Goal: Use online tool/utility: Utilize a website feature to perform a specific function

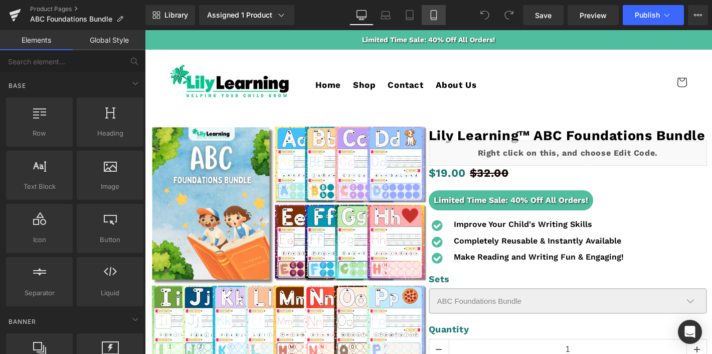
click at [443, 20] on link "Mobile" at bounding box center [434, 15] width 24 height 20
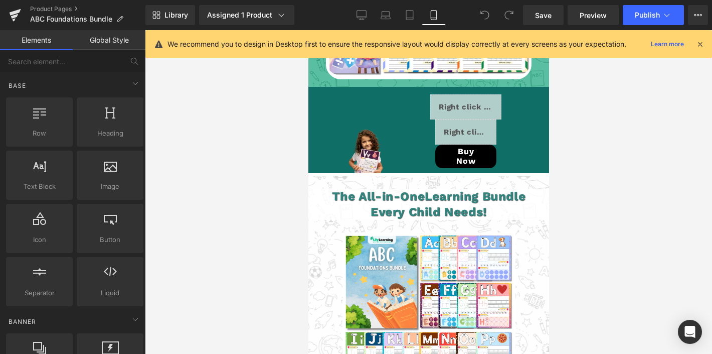
scroll to position [2570, 0]
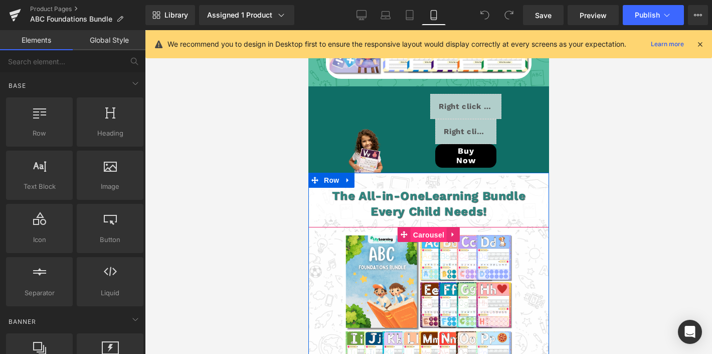
click at [420, 227] on span "Carousel" at bounding box center [428, 234] width 36 height 15
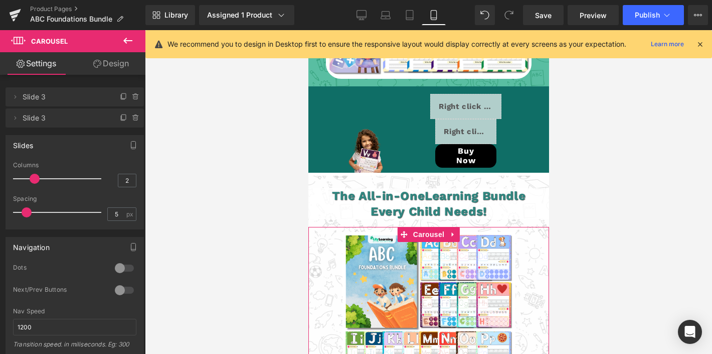
click at [106, 70] on link "Design" at bounding box center [111, 63] width 73 height 23
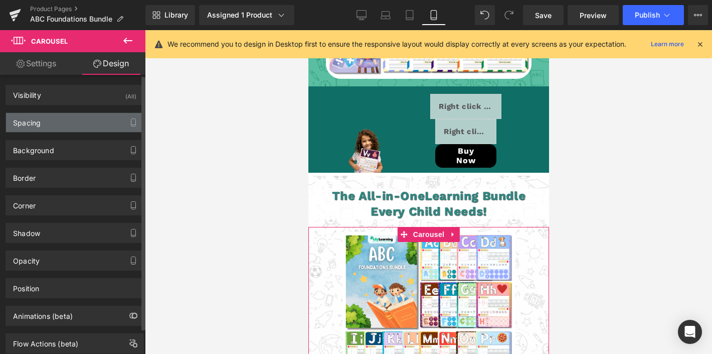
click at [70, 114] on div "Spacing" at bounding box center [74, 122] width 137 height 19
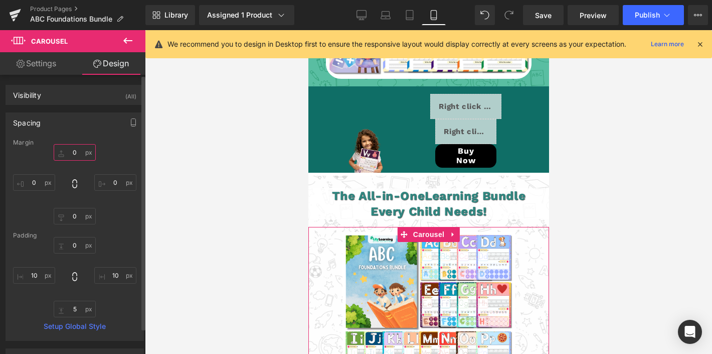
click at [75, 150] on input "0" at bounding box center [75, 152] width 42 height 17
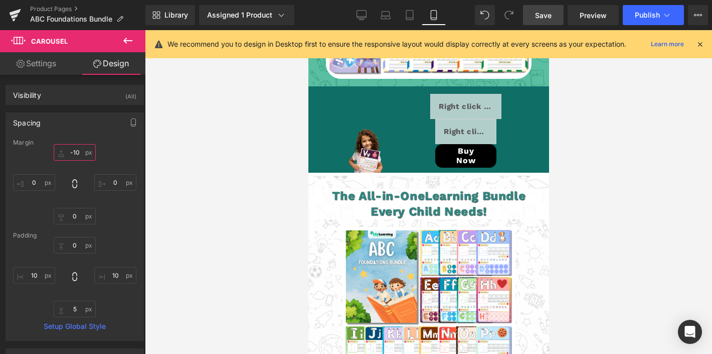
type input "-10"
click at [540, 12] on span "Save" at bounding box center [543, 15] width 17 height 11
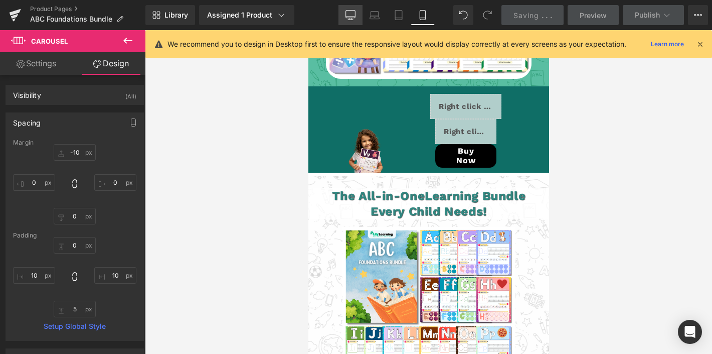
click at [351, 12] on icon at bounding box center [351, 15] width 10 height 10
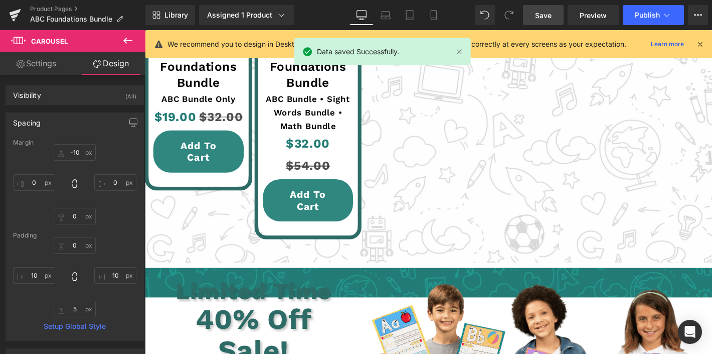
scroll to position [2108, 0]
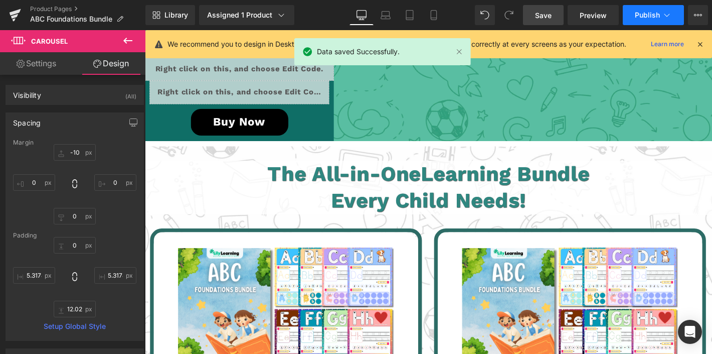
click at [647, 19] on span "Publish" at bounding box center [647, 15] width 25 height 8
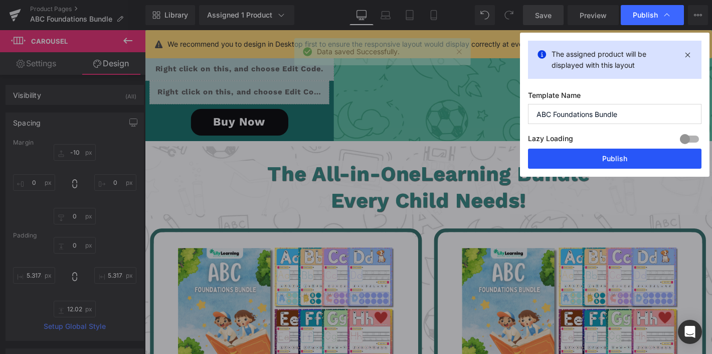
click at [636, 161] on button "Publish" at bounding box center [615, 158] width 174 height 20
